Goal: Information Seeking & Learning: Learn about a topic

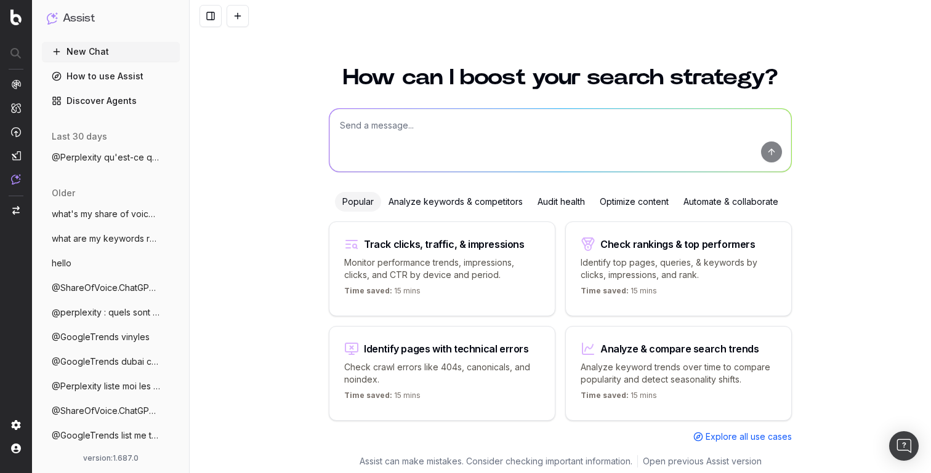
scroll to position [4, 0]
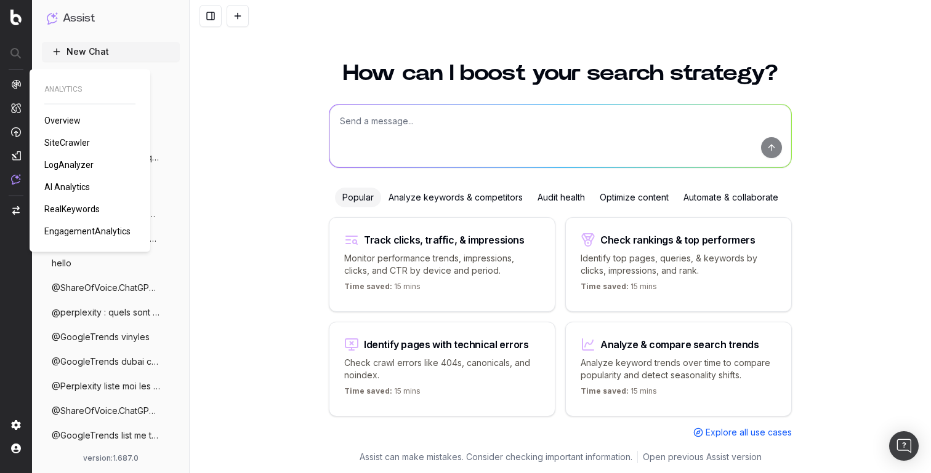
click at [63, 123] on span "Overview" at bounding box center [62, 121] width 36 height 10
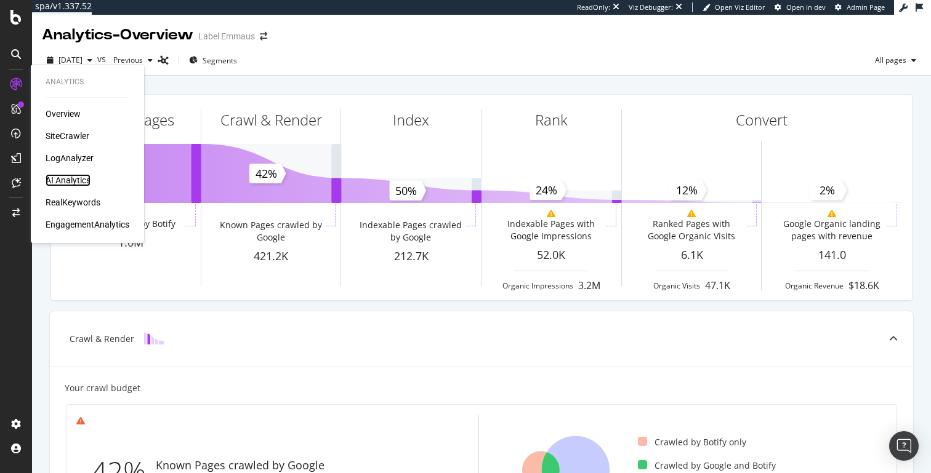
click at [76, 177] on div "AI Analytics" at bounding box center [68, 180] width 45 height 12
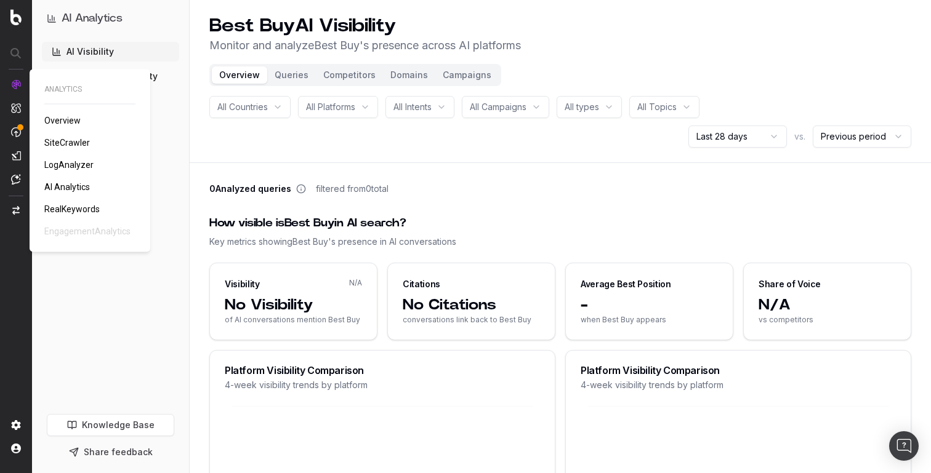
click at [49, 139] on span "SiteCrawler" at bounding box center [67, 143] width 46 height 10
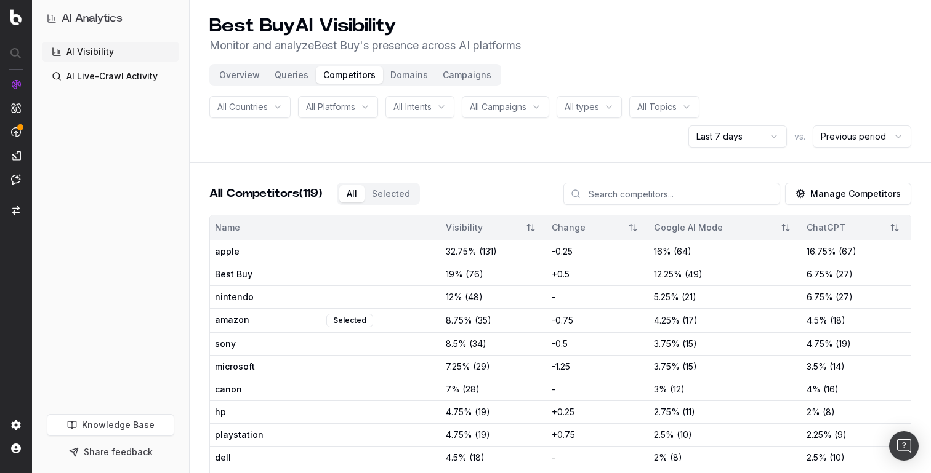
click at [406, 73] on button "Domains" at bounding box center [409, 74] width 52 height 17
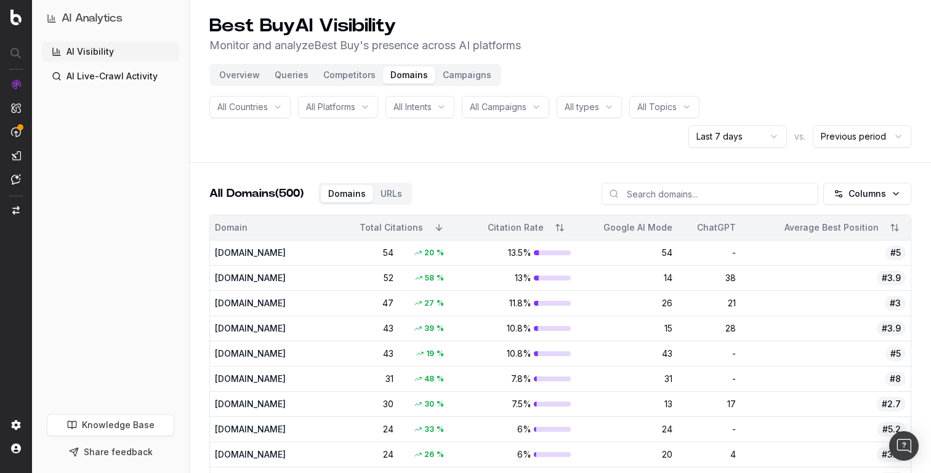
click at [443, 71] on button "Campaigns" at bounding box center [466, 74] width 63 height 17
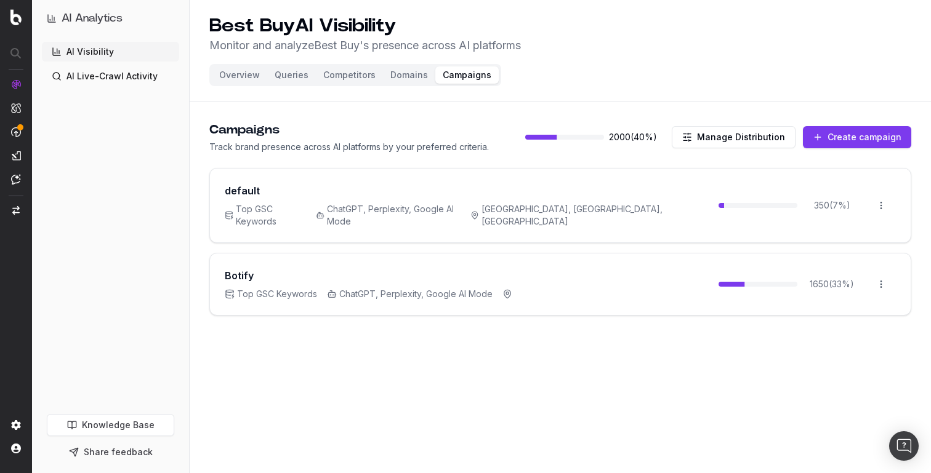
click at [226, 84] on div "Overview Queries Competitors Domains Campaigns" at bounding box center [355, 75] width 292 height 22
click at [230, 80] on button "Overview" at bounding box center [239, 74] width 55 height 17
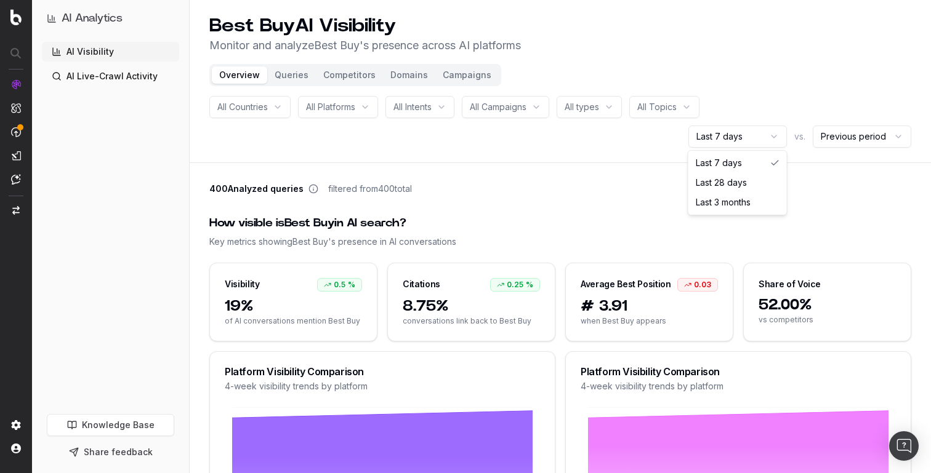
click at [765, 131] on html "AI Analytics AI Visibility AI Live-Crawl Activity Knowledge Base Share feedback…" at bounding box center [465, 236] width 931 height 473
click at [837, 137] on html "AI Analytics AI Visibility AI Live-Crawl Activity Knowledge Base Share feedback…" at bounding box center [465, 236] width 931 height 473
click at [692, 63] on html "AI Analytics AI Visibility AI Live-Crawl Activity Knowledge Base Share feedback…" at bounding box center [465, 236] width 931 height 473
click at [401, 68] on button "Domains" at bounding box center [409, 74] width 52 height 17
